Goal: Check status: Check status

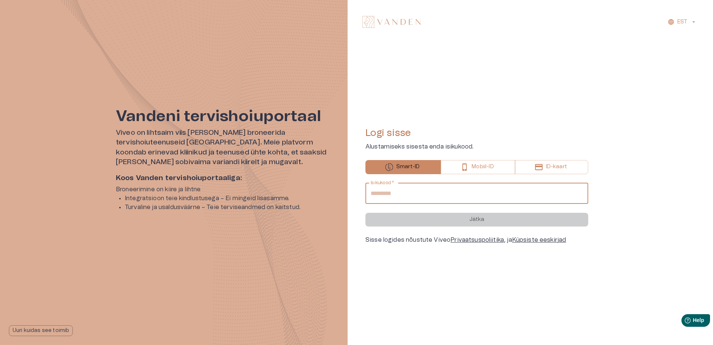
click at [514, 185] on input "Isikukood   *" at bounding box center [477, 193] width 223 height 21
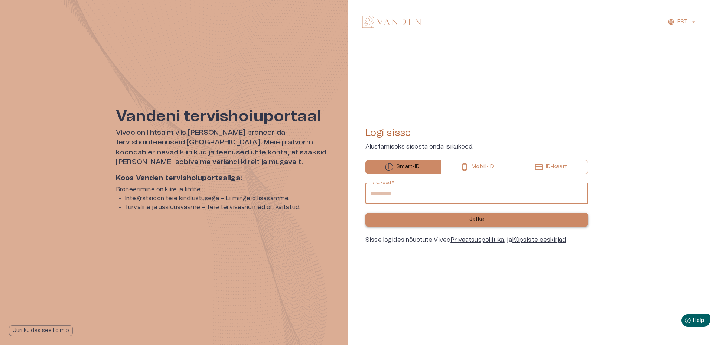
type input "**********"
click at [498, 221] on button "Jätka" at bounding box center [477, 220] width 223 height 14
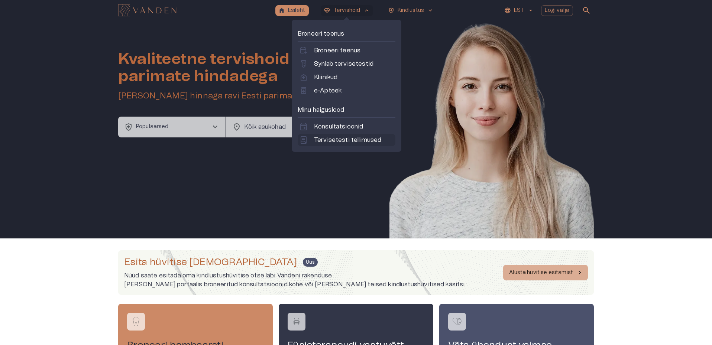
click at [341, 142] on p "Tervisetesti tellimused" at bounding box center [347, 140] width 67 height 9
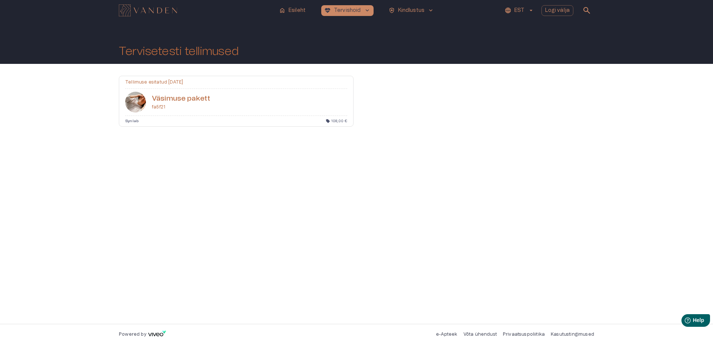
click at [280, 106] on div "Väsimuse pakett fa5f21" at bounding box center [236, 102] width 234 height 27
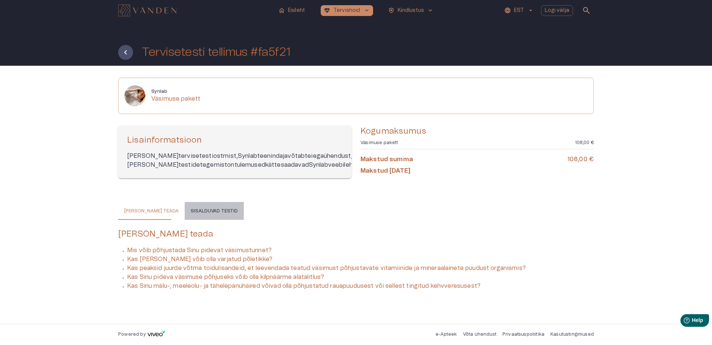
click at [217, 215] on button "Sisalduvad testid" at bounding box center [214, 211] width 59 height 18
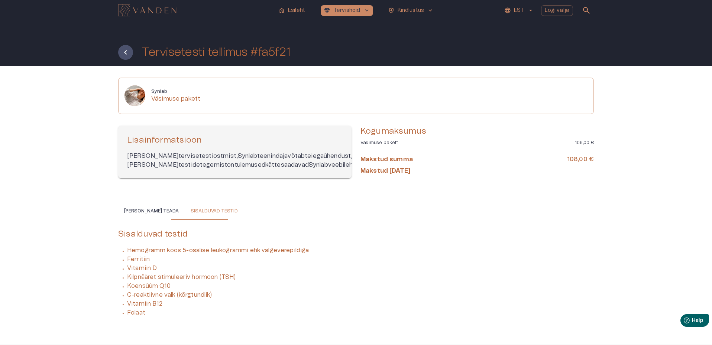
click at [163, 220] on button "[PERSON_NAME] teada" at bounding box center [151, 211] width 66 height 18
